Goal: Information Seeking & Learning: Learn about a topic

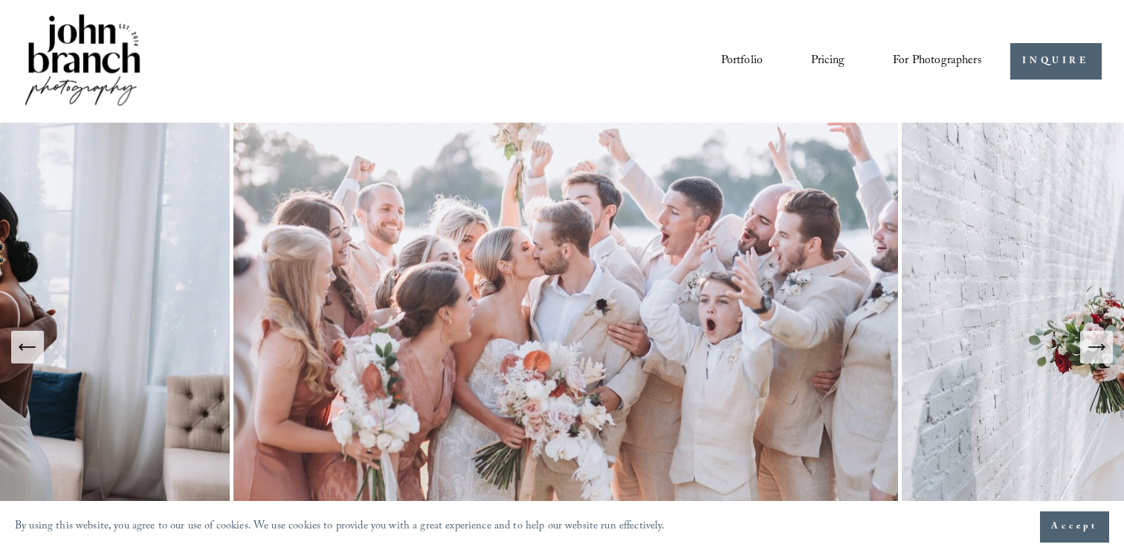
click at [1096, 352] on icon "Next Slide" at bounding box center [1096, 347] width 21 height 21
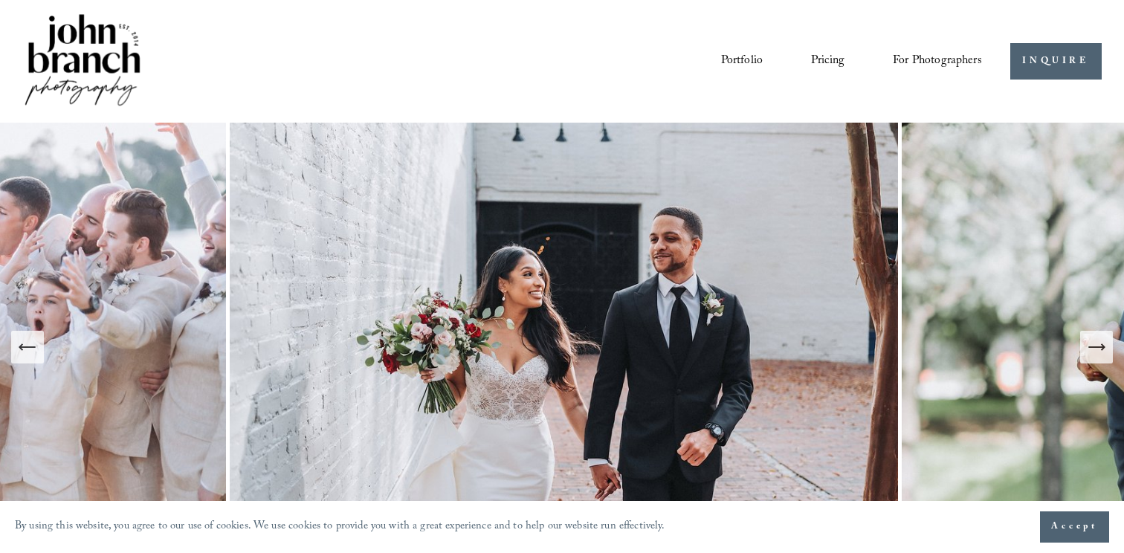
click at [1096, 352] on icon "Next Slide" at bounding box center [1096, 347] width 21 height 21
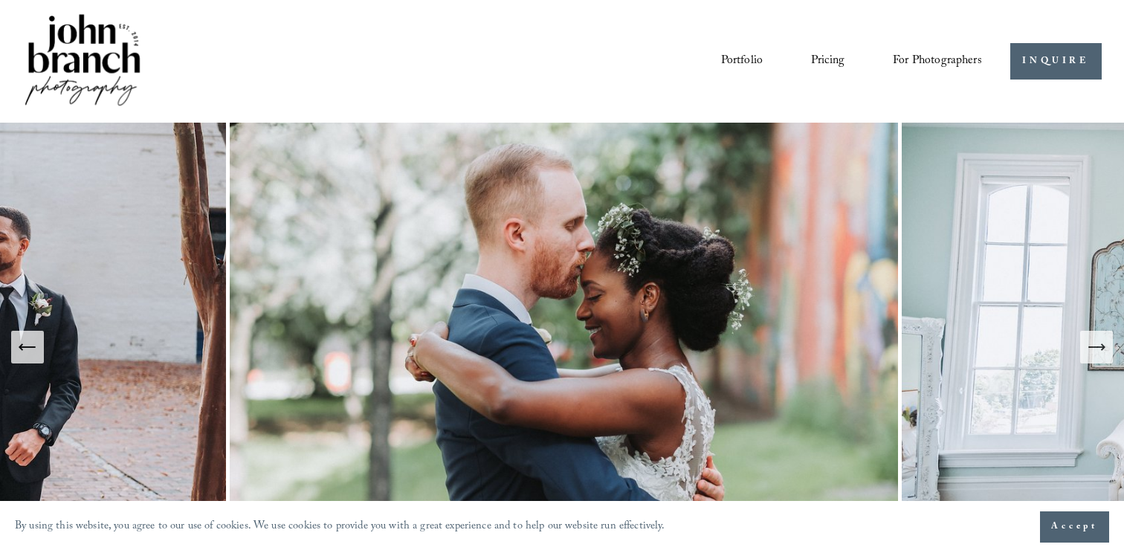
click at [1096, 352] on icon "Next Slide" at bounding box center [1096, 347] width 21 height 21
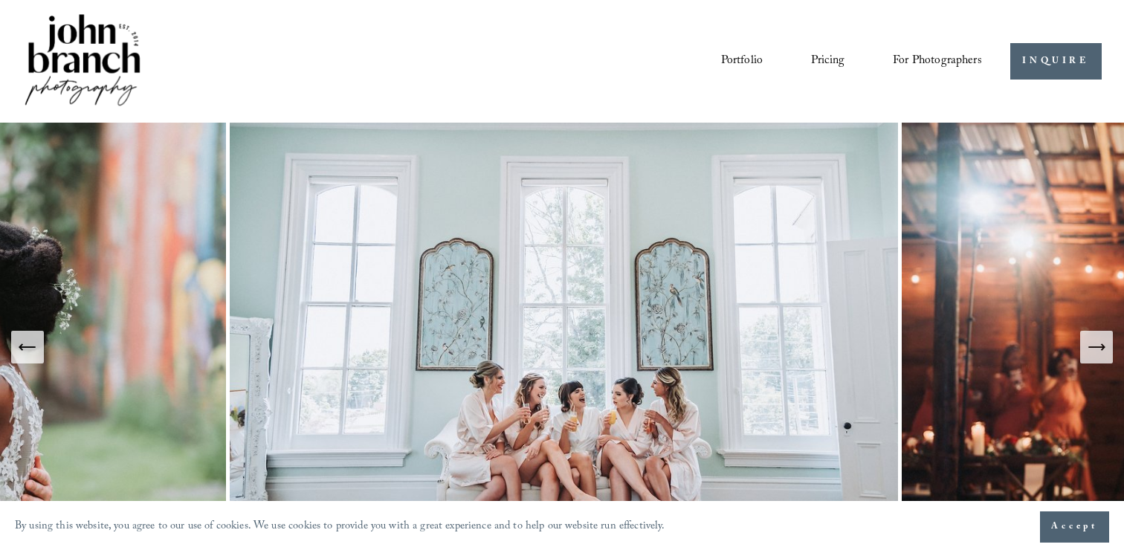
click at [1096, 352] on icon "Next Slide" at bounding box center [1096, 347] width 21 height 21
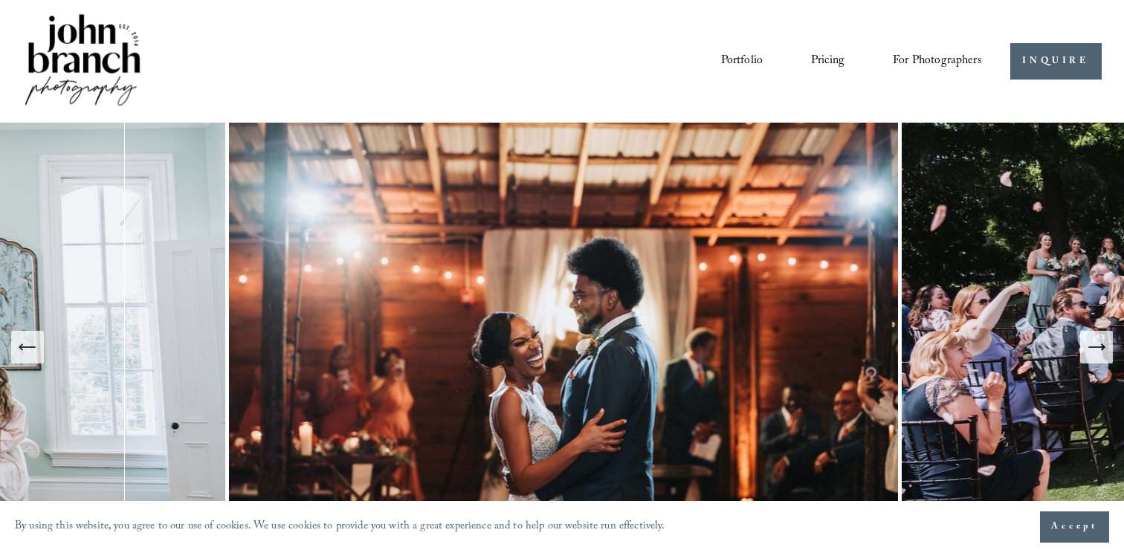
click at [1096, 352] on icon "Next Slide" at bounding box center [1096, 347] width 21 height 21
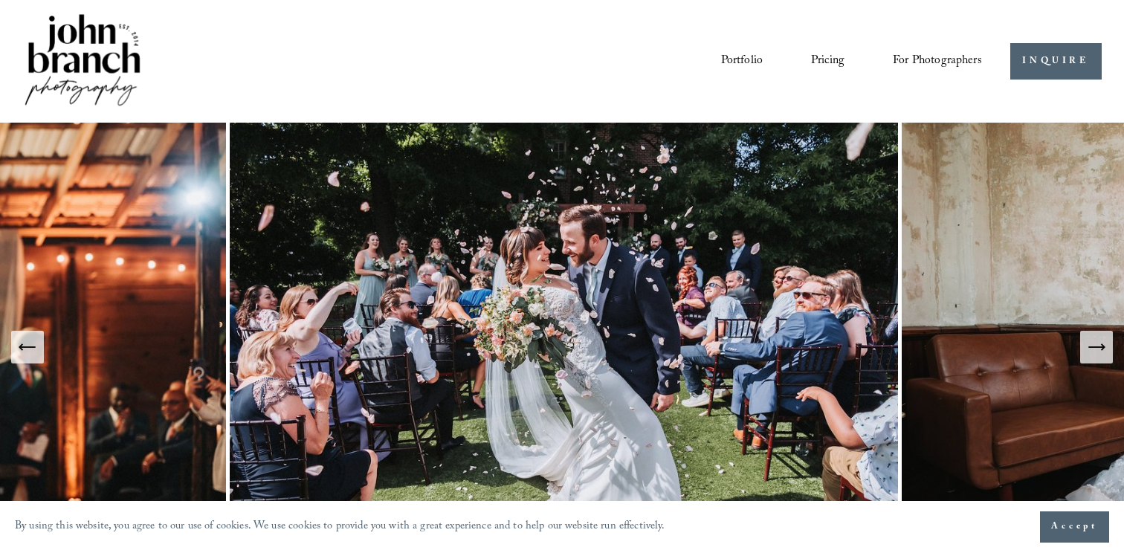
click at [1096, 352] on icon "Next Slide" at bounding box center [1096, 347] width 21 height 21
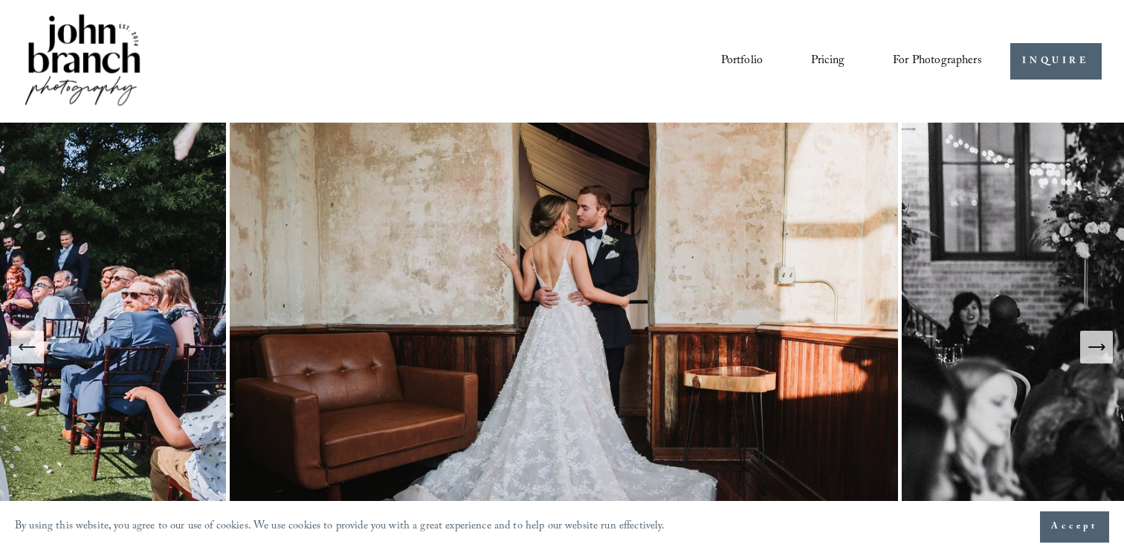
click at [1096, 352] on icon "Next Slide" at bounding box center [1096, 347] width 21 height 21
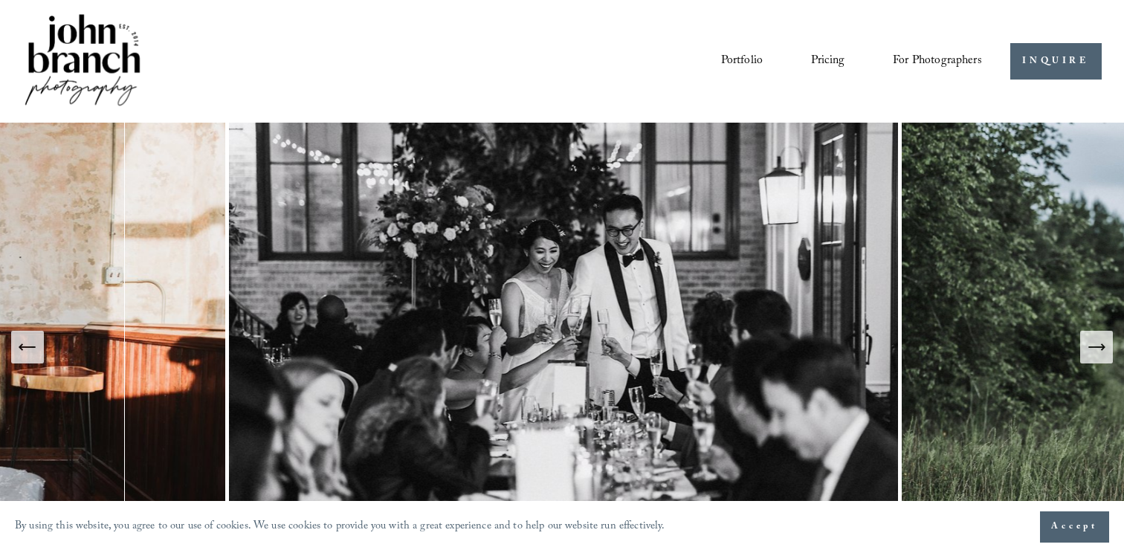
click at [1096, 352] on icon "Next Slide" at bounding box center [1096, 347] width 21 height 21
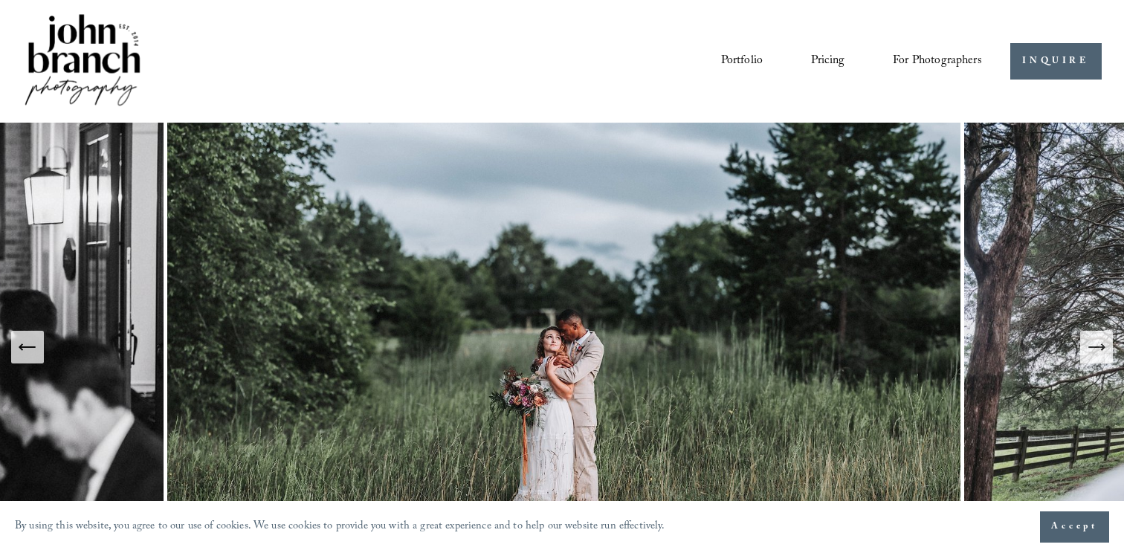
click at [1096, 352] on icon "Next Slide" at bounding box center [1096, 347] width 21 height 21
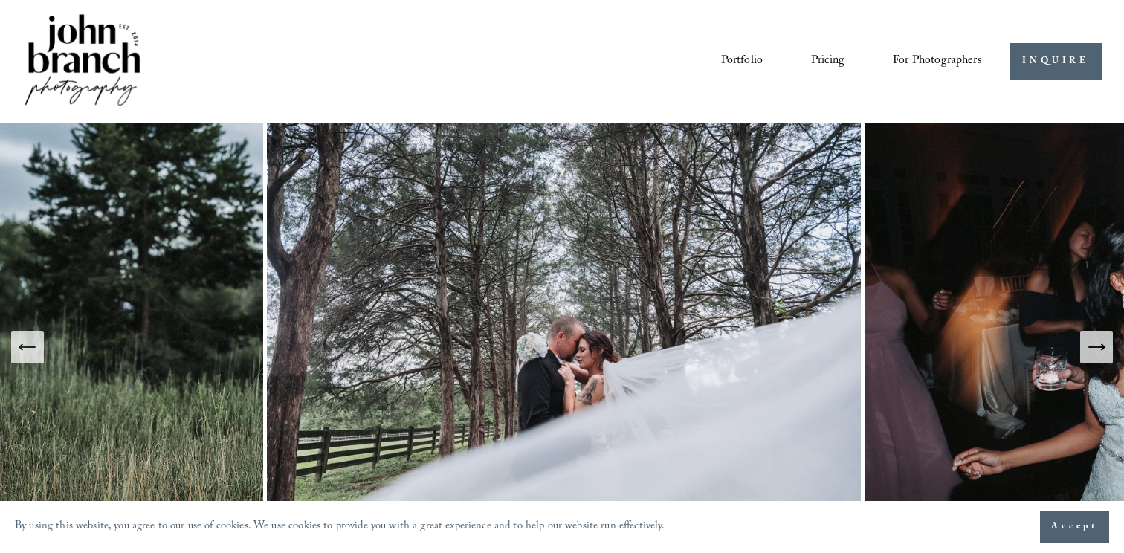
click at [1096, 352] on icon "Next Slide" at bounding box center [1096, 347] width 21 height 21
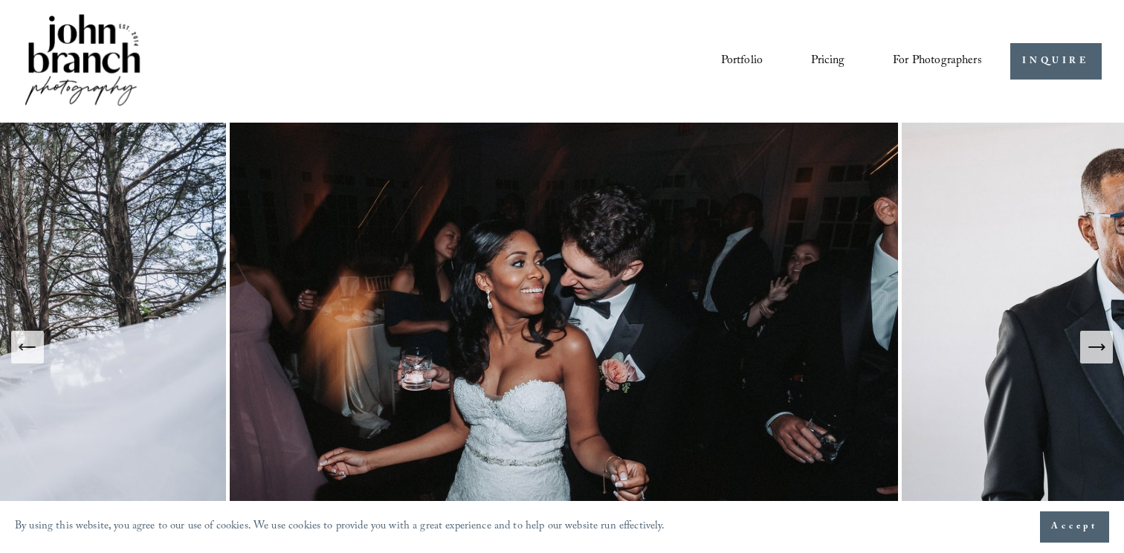
click at [1096, 352] on icon "Next Slide" at bounding box center [1096, 347] width 21 height 21
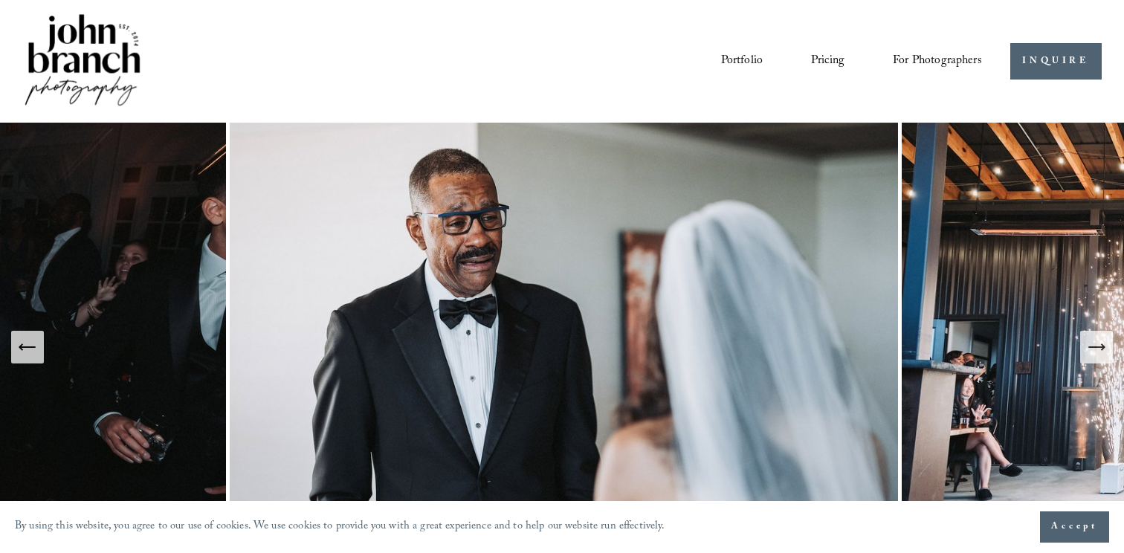
click at [1096, 352] on icon "Next Slide" at bounding box center [1096, 347] width 21 height 21
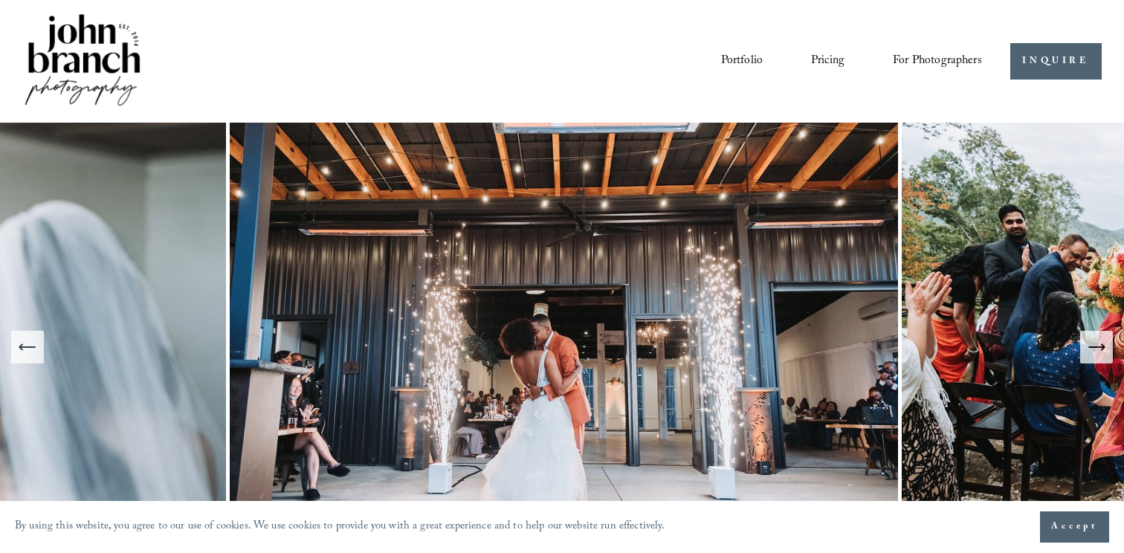
click at [828, 58] on link "Pricing" at bounding box center [827, 60] width 33 height 25
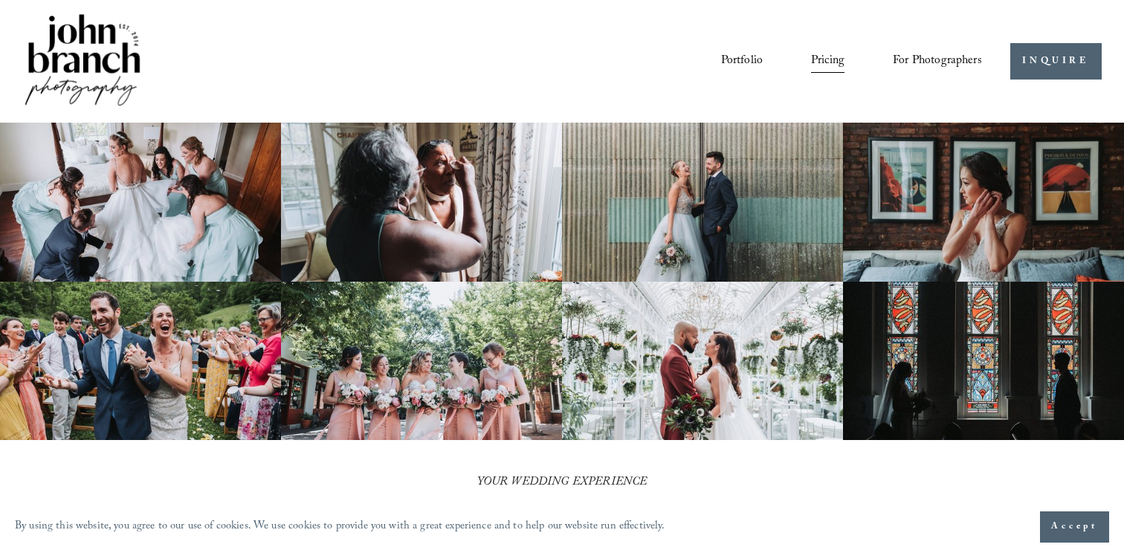
click at [734, 60] on link "Portfolio" at bounding box center [742, 60] width 42 height 25
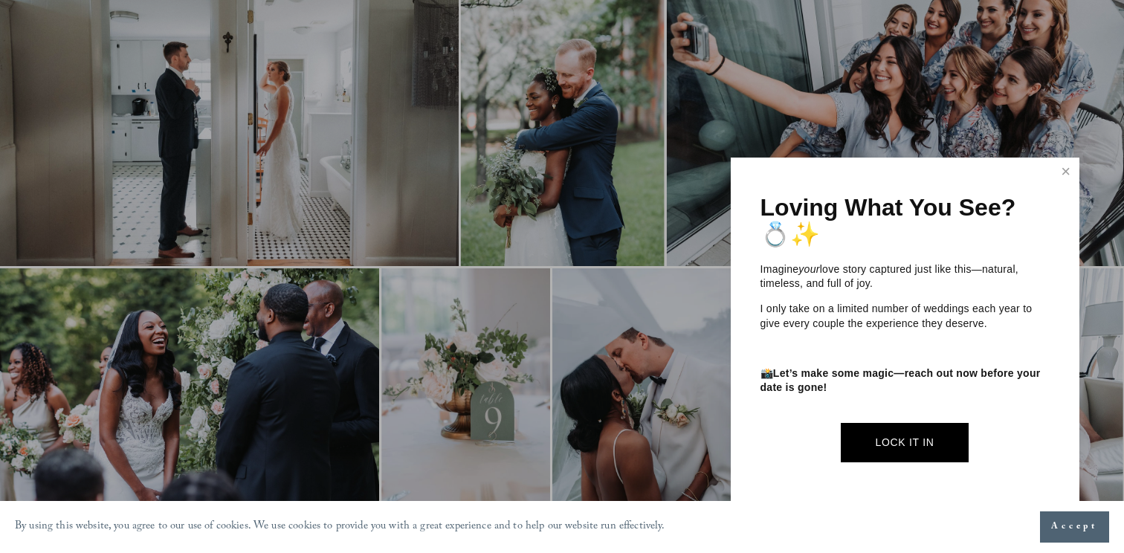
scroll to position [780, 0]
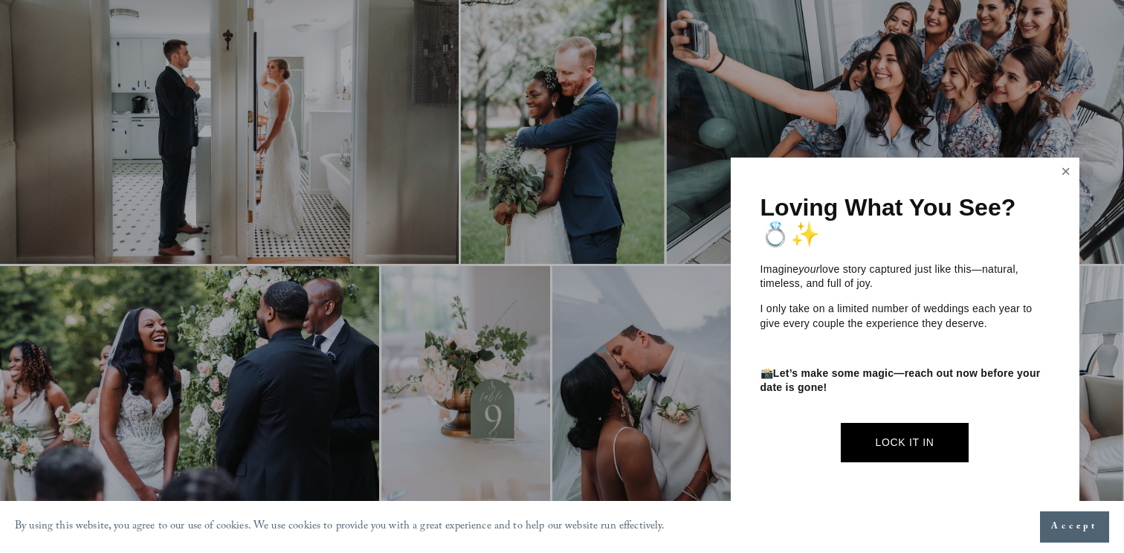
click at [1064, 170] on link "Close" at bounding box center [1066, 172] width 22 height 24
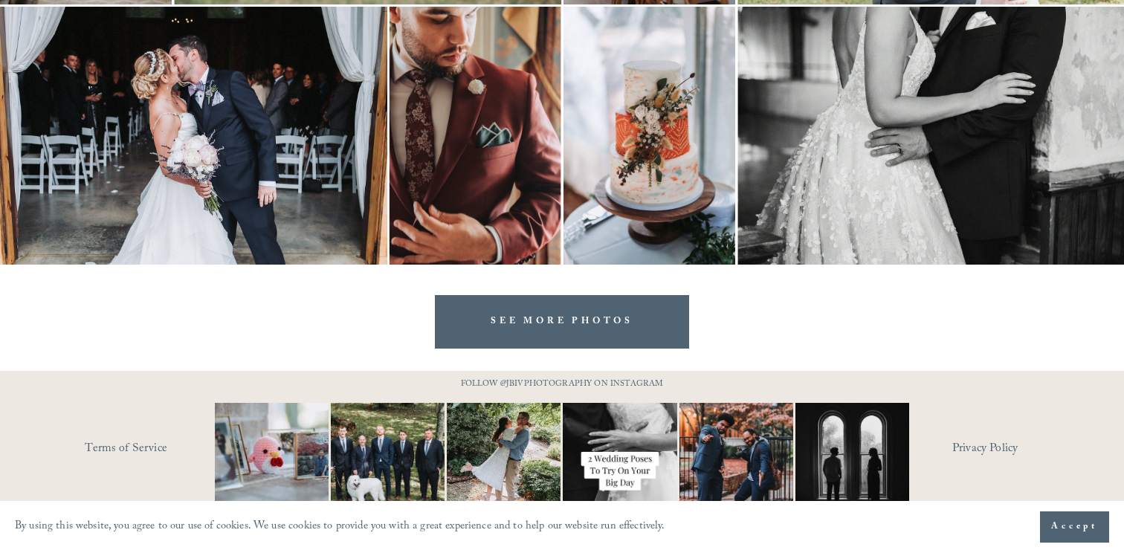
scroll to position [4443, 0]
